Goal: Task Accomplishment & Management: Manage account settings

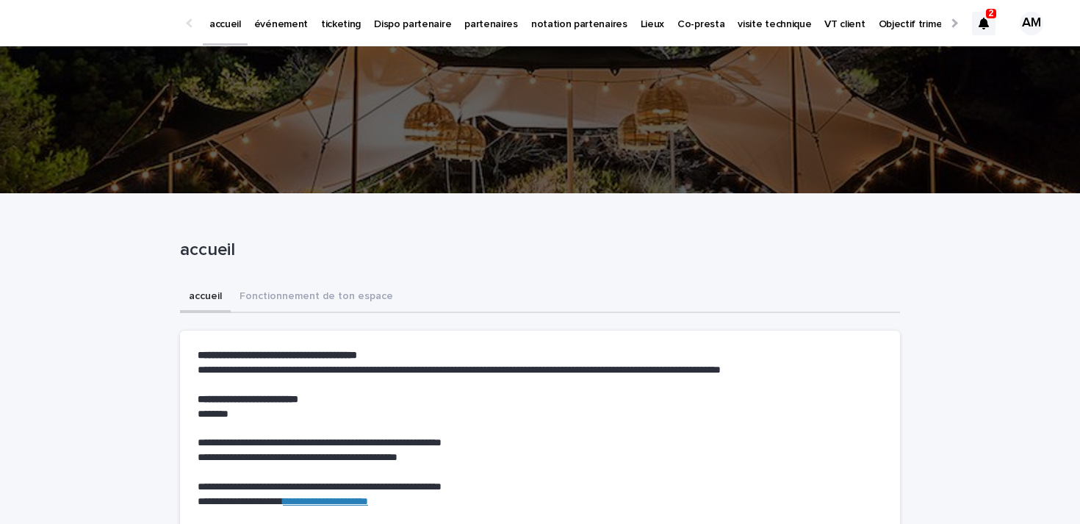
click at [986, 21] on icon at bounding box center [983, 24] width 10 height 12
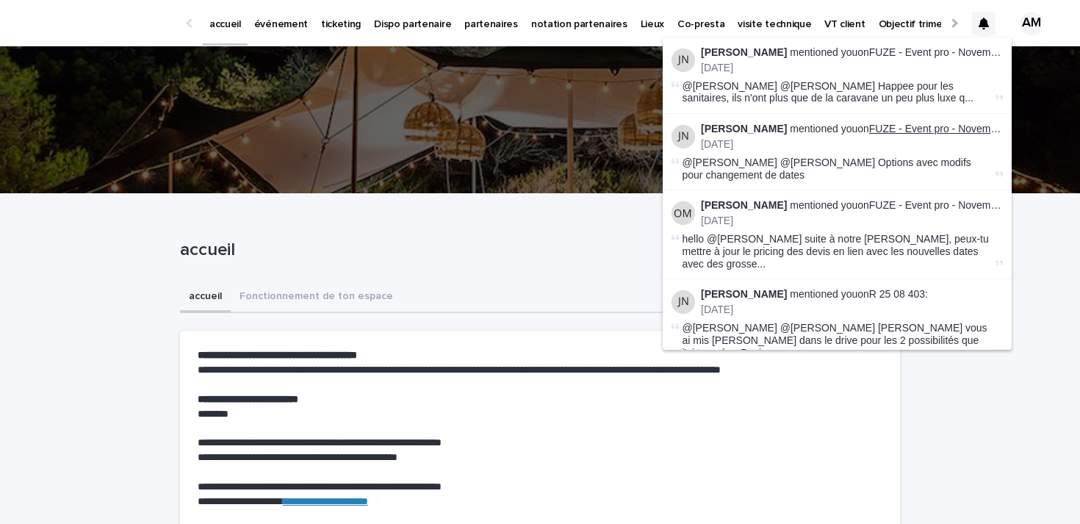
click at [946, 127] on link "FUZE - Event pro - Novembre - IDF" at bounding box center [950, 129] width 162 height 12
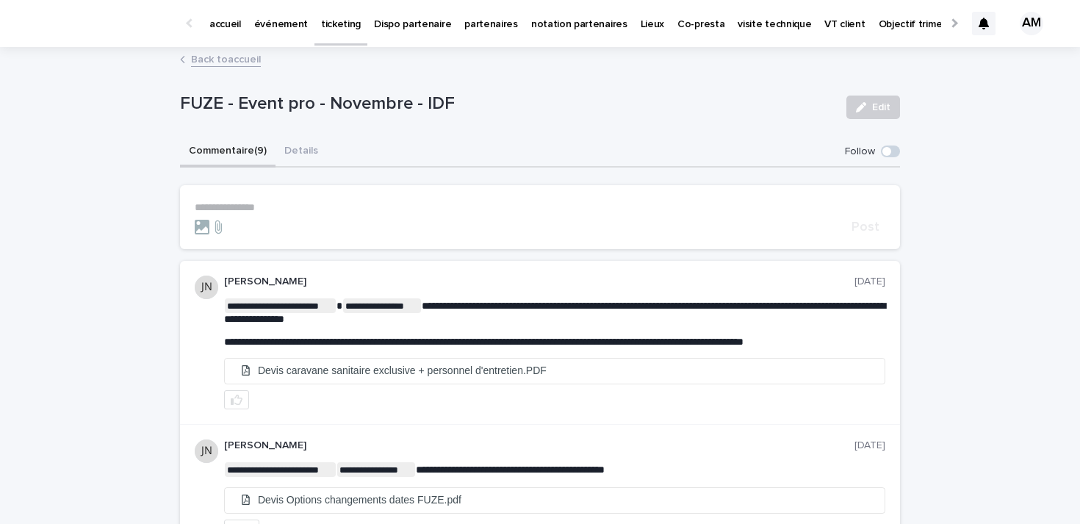
click at [981, 26] on icon at bounding box center [983, 24] width 10 height 12
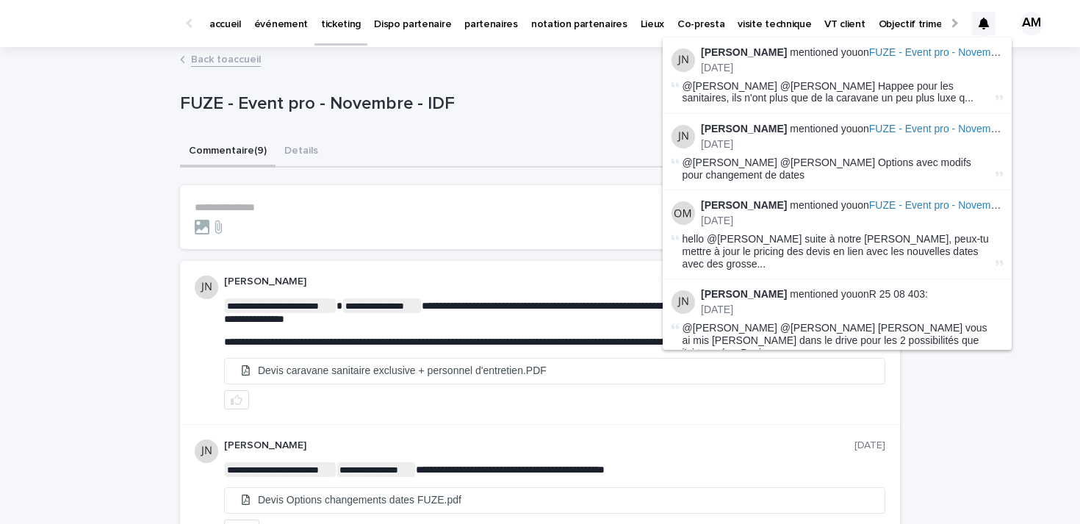
click at [488, 213] on form "**********" at bounding box center [540, 217] width 690 height 33
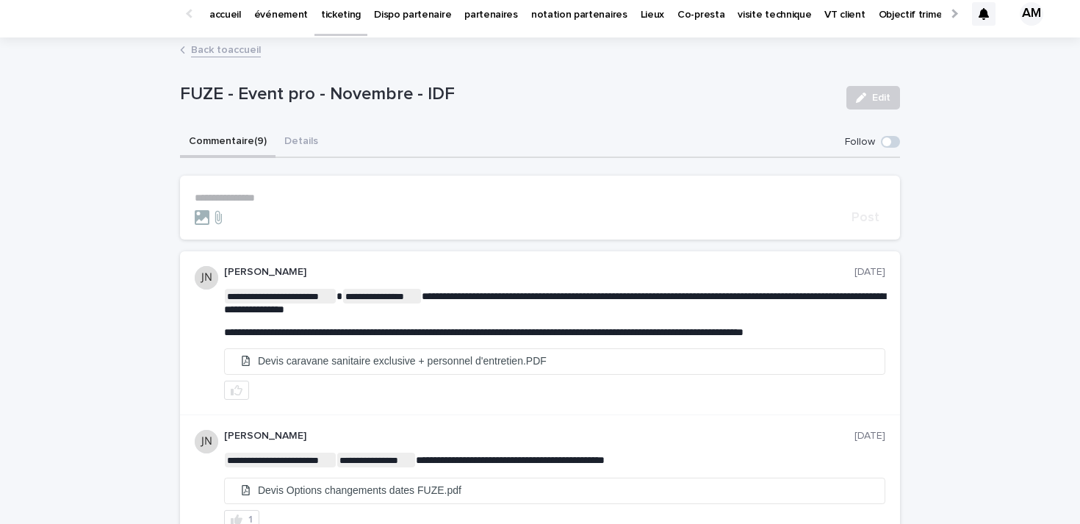
scroll to position [13, 0]
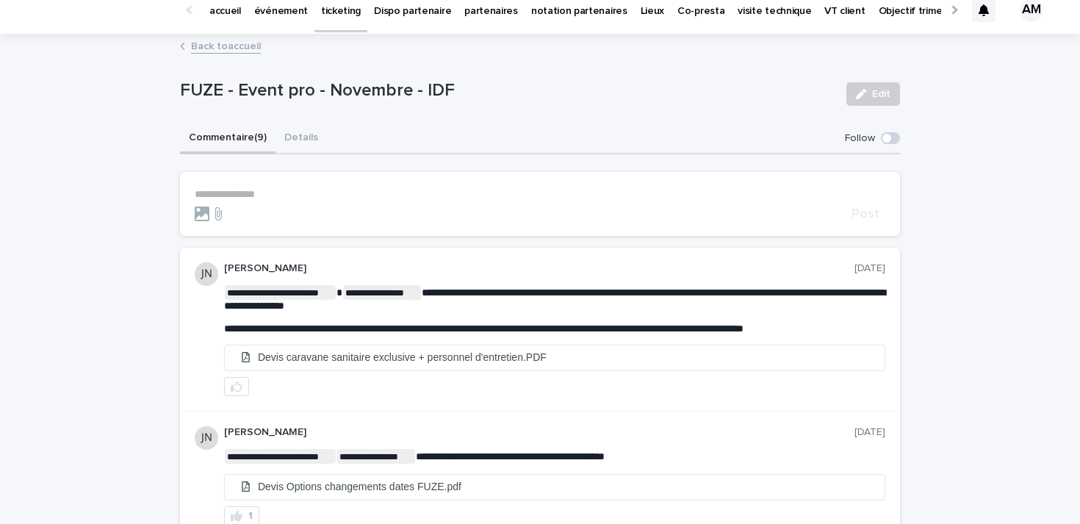
click at [984, 12] on icon at bounding box center [983, 10] width 10 height 12
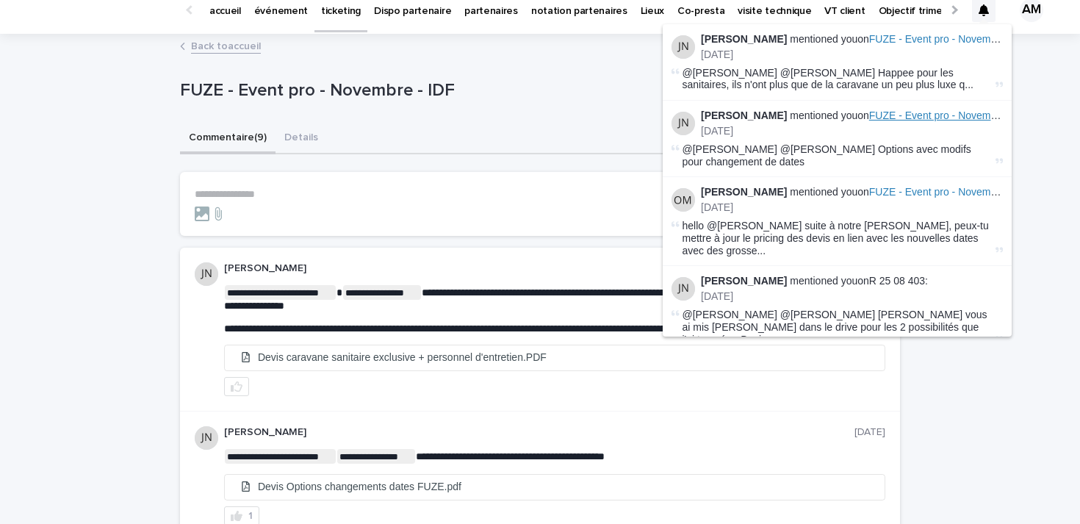
click at [908, 120] on span "FUZE - Event pro - Novembre - IDF" at bounding box center [950, 115] width 162 height 12
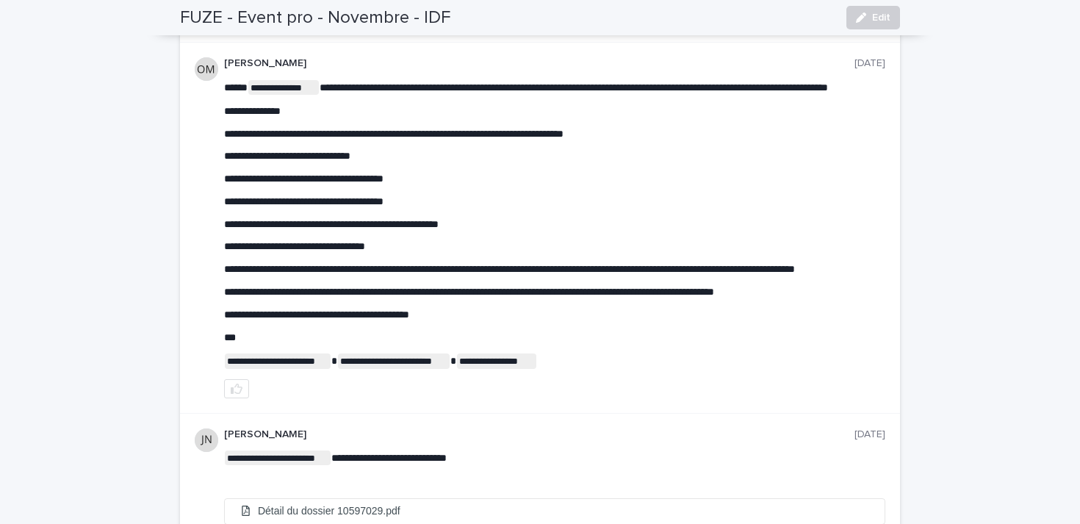
scroll to position [280, 0]
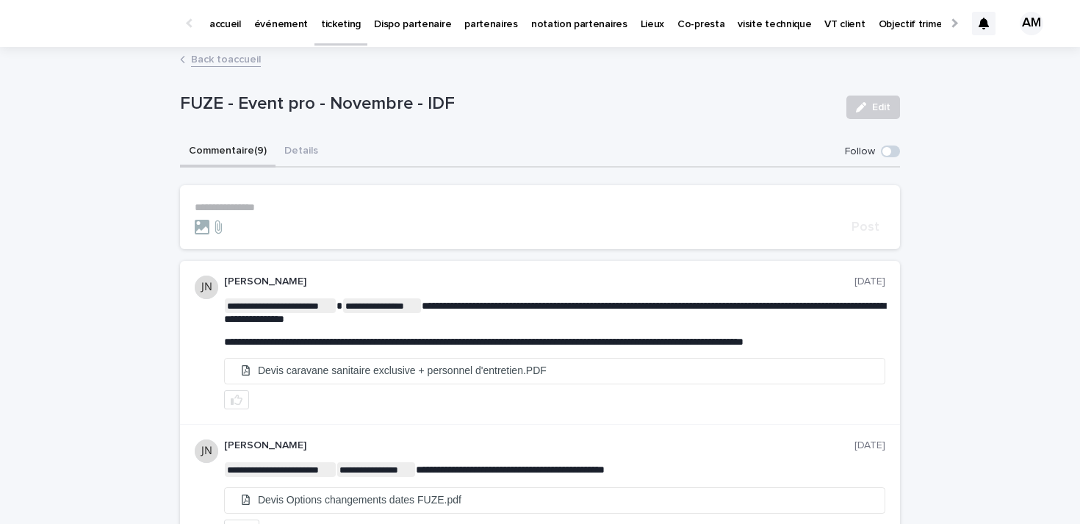
click at [890, 153] on span at bounding box center [890, 151] width 19 height 12
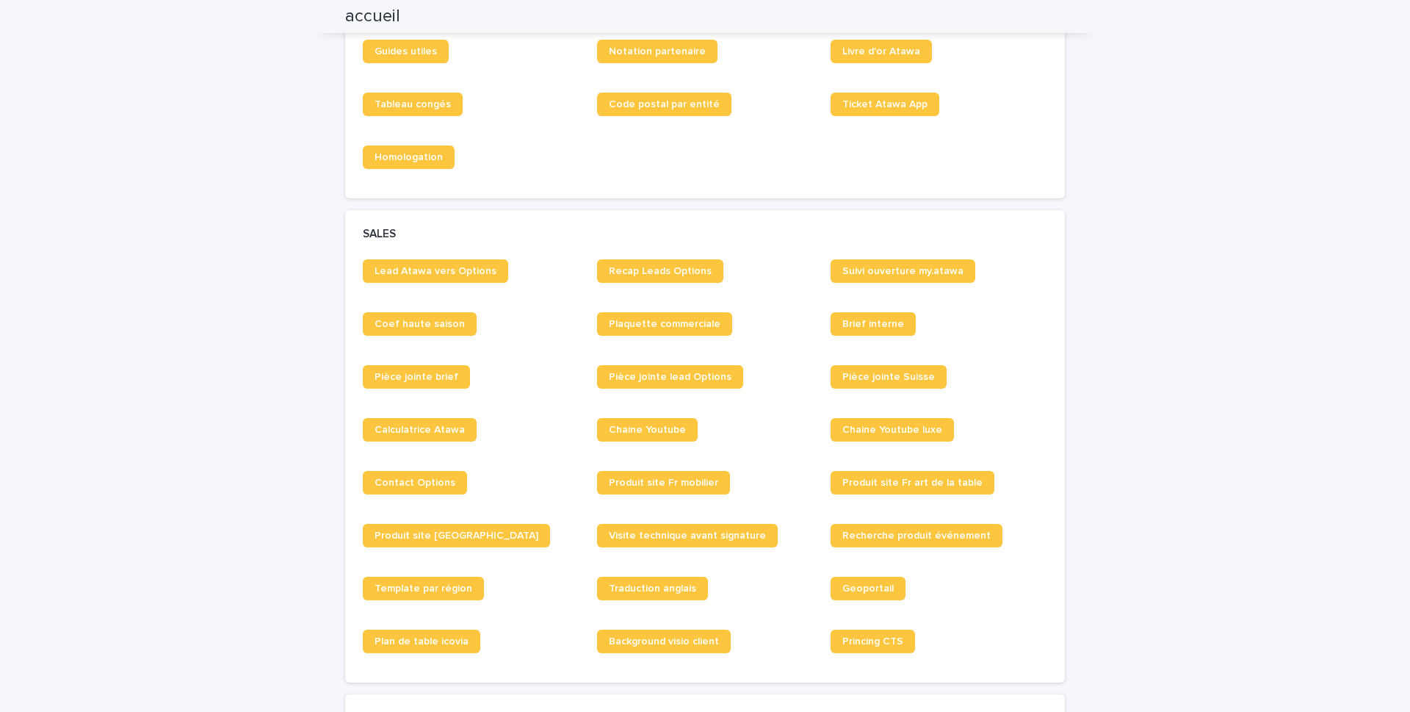
scroll to position [959, 0]
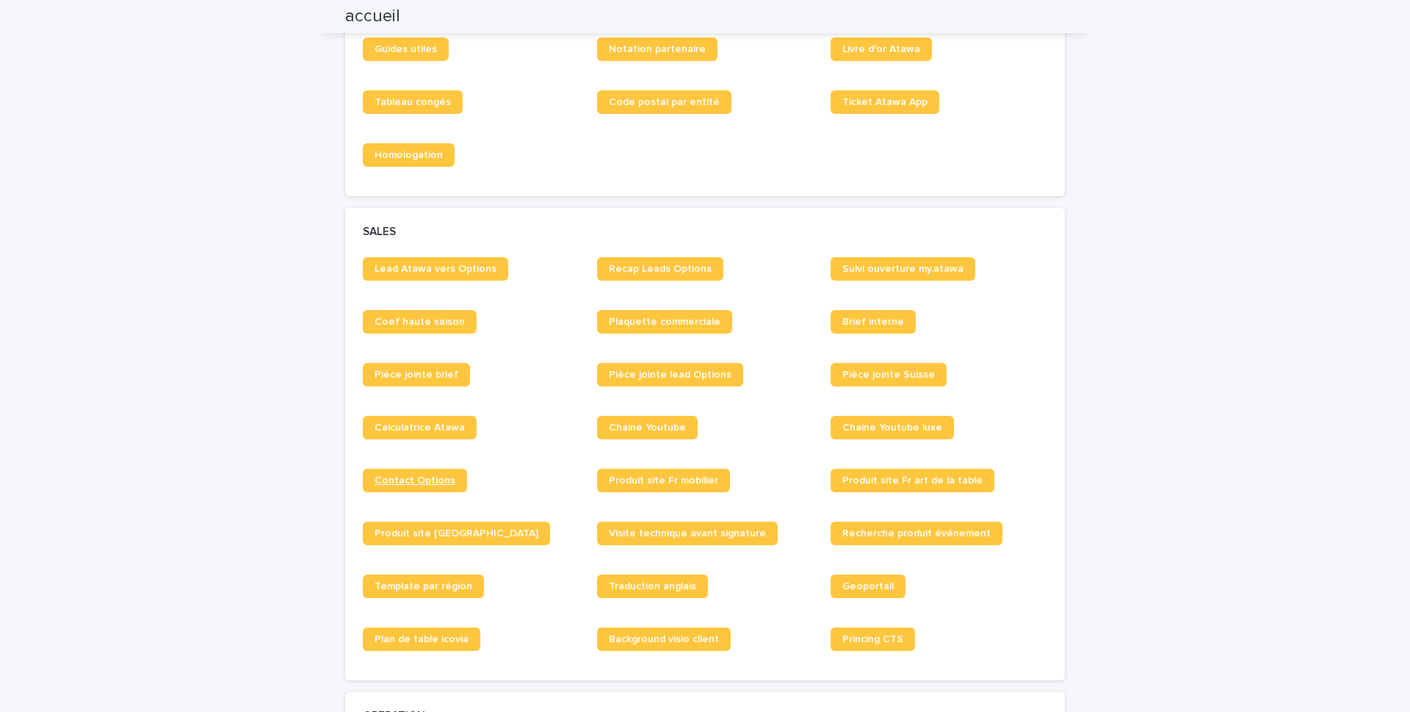
click at [400, 485] on span "Contact Options" at bounding box center [415, 480] width 81 height 10
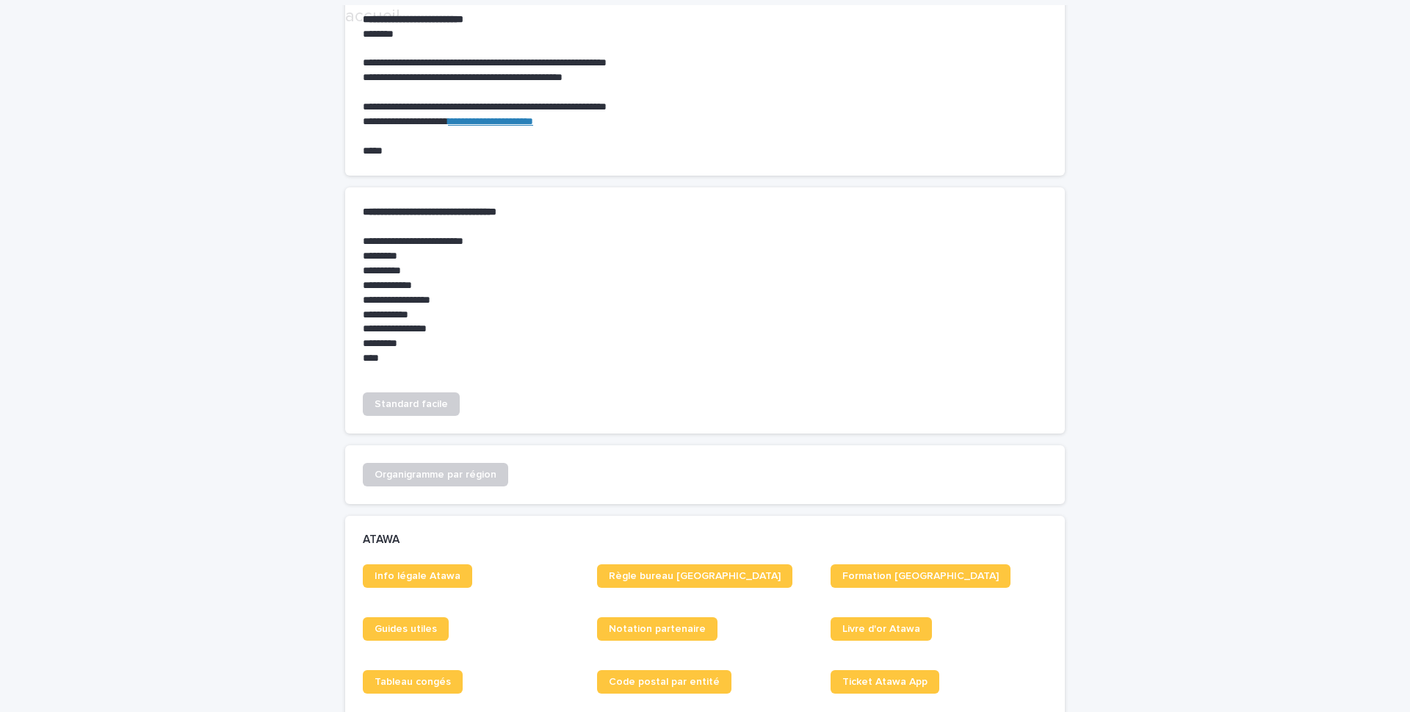
scroll to position [788, 0]
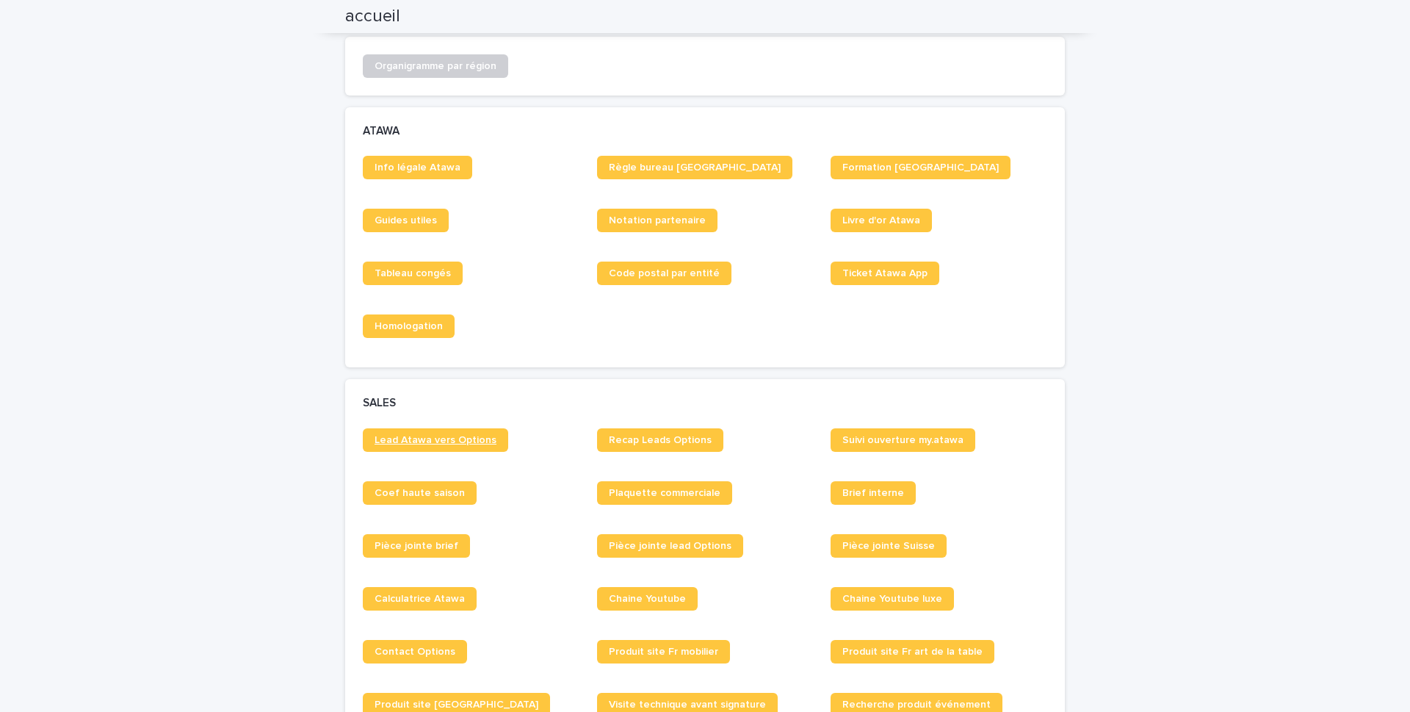
click at [464, 438] on span "Lead Atawa vers Options" at bounding box center [436, 440] width 122 height 10
click at [438, 441] on span "Lead Atawa vers Options" at bounding box center [436, 440] width 122 height 10
